Goal: Navigation & Orientation: Find specific page/section

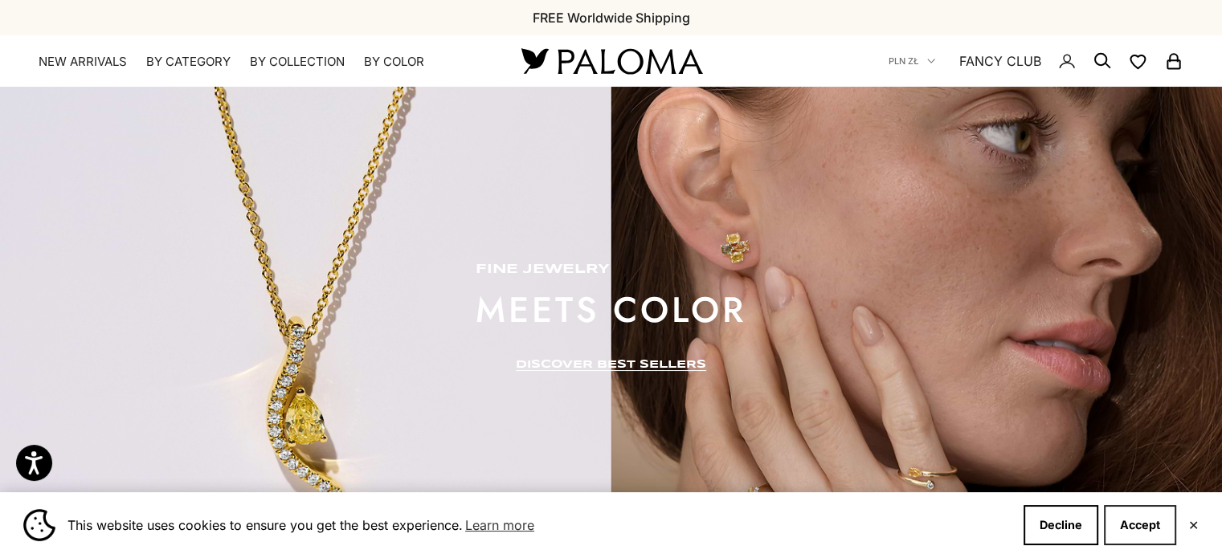
click at [1136, 533] on button "Accept" at bounding box center [1140, 525] width 72 height 40
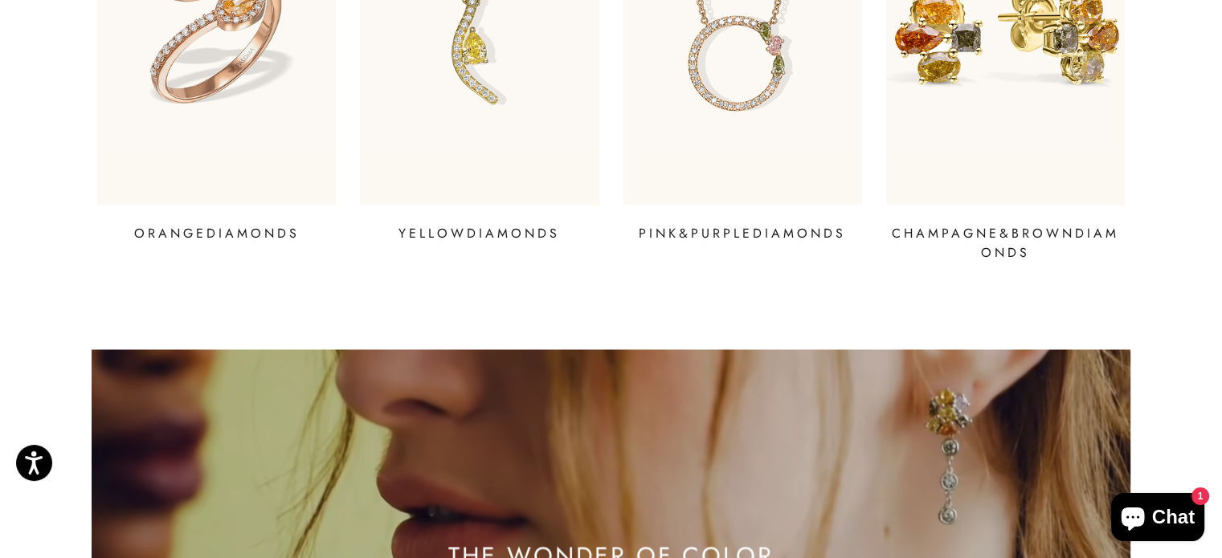
scroll to position [2812, 0]
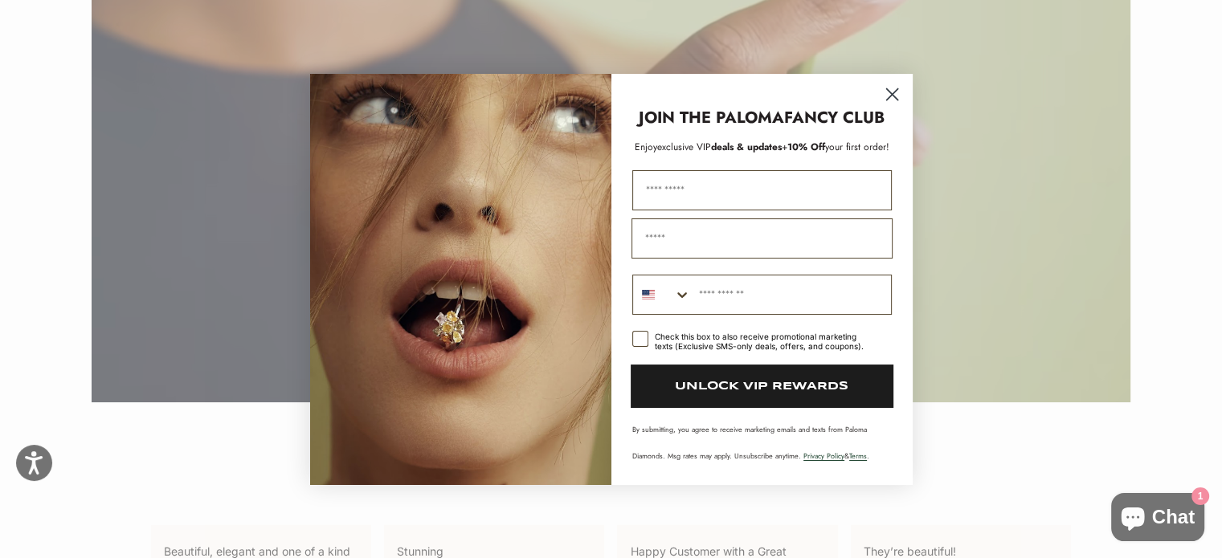
click at [893, 96] on circle "Close dialog" at bounding box center [891, 93] width 27 height 27
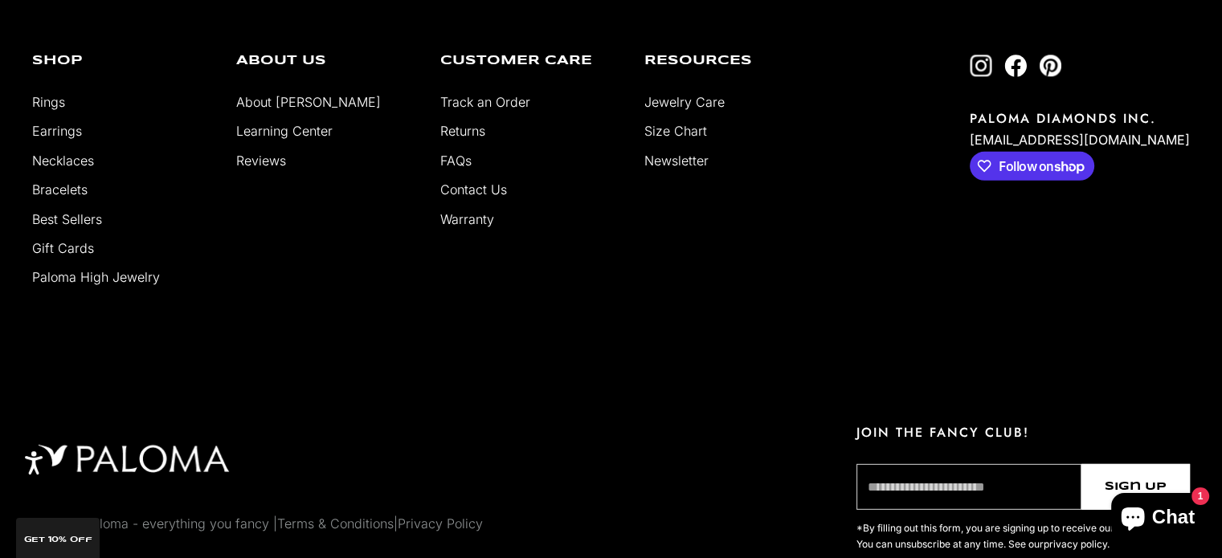
scroll to position [4497, 0]
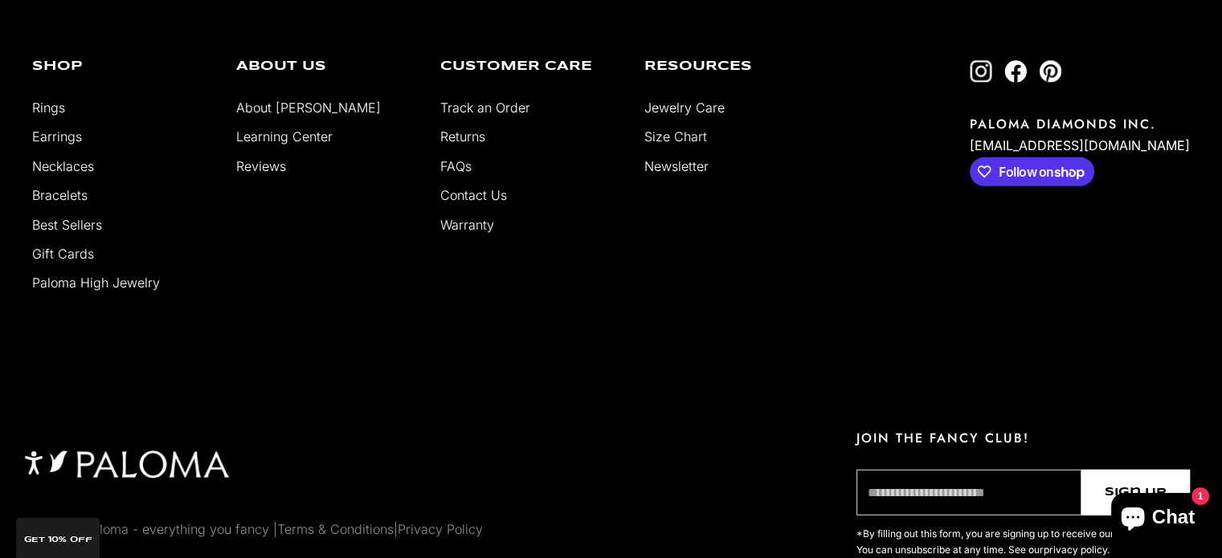
click at [273, 100] on link "About [PERSON_NAME]" at bounding box center [308, 108] width 145 height 16
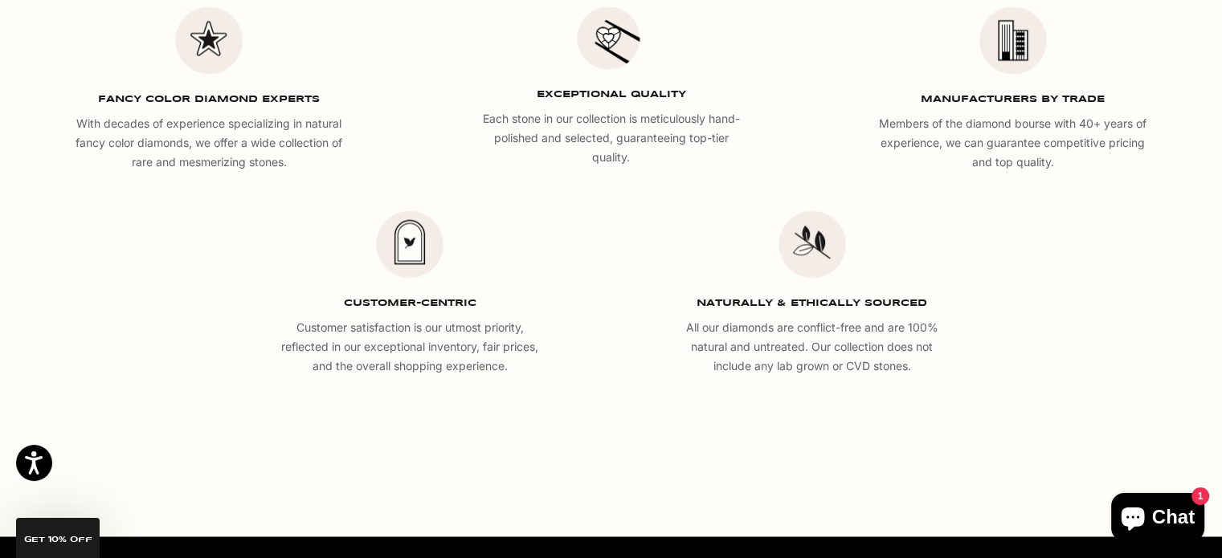
scroll to position [2490, 0]
